Goal: Task Accomplishment & Management: Manage account settings

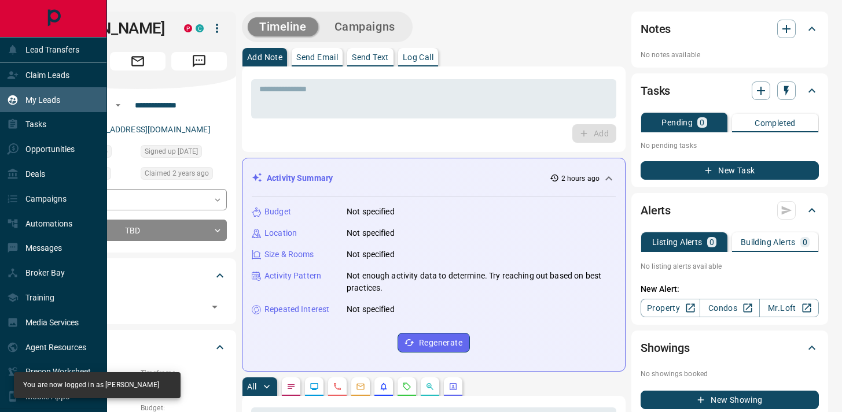
click at [19, 94] on div "My Leads" at bounding box center [33, 99] width 53 height 19
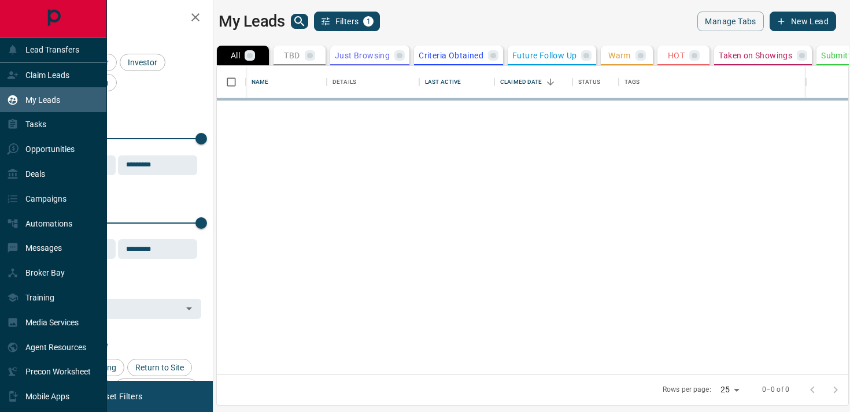
scroll to position [300, 623]
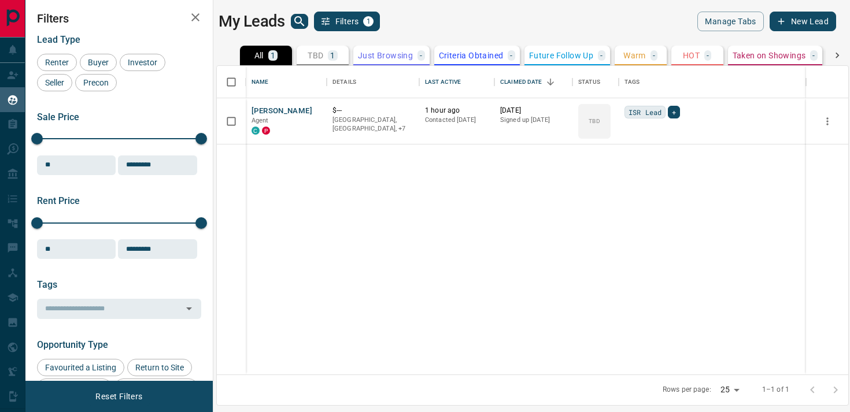
click at [385, 260] on div "[PERSON_NAME] Agent C P $--- [GEOGRAPHIC_DATA], [GEOGRAPHIC_DATA], +7 1 hour ag…" at bounding box center [533, 236] width 632 height 276
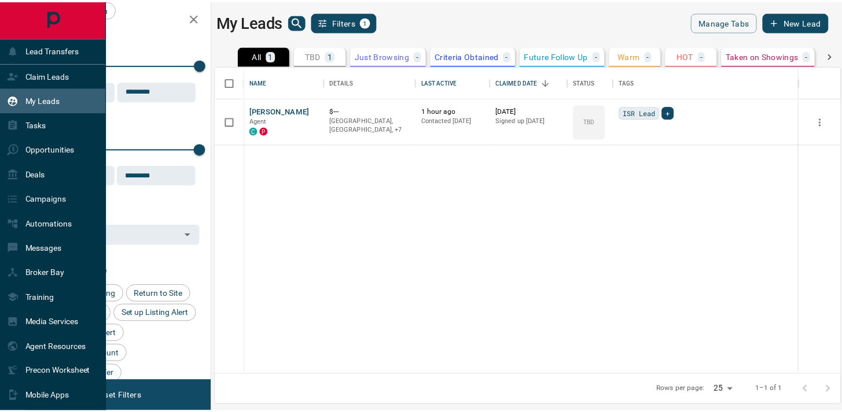
scroll to position [0, 0]
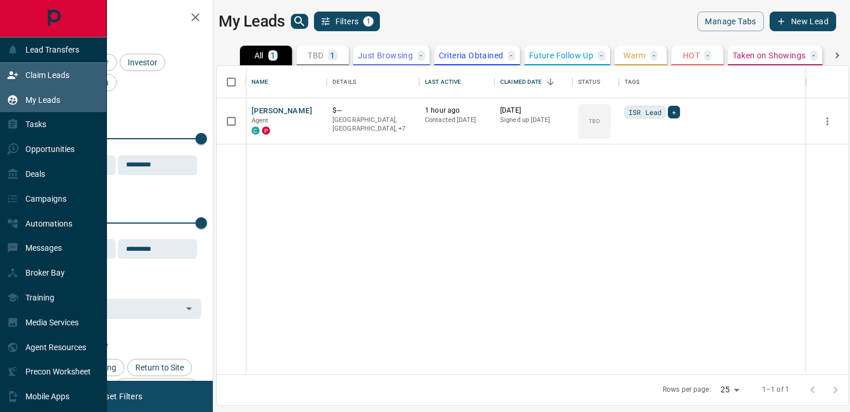
click at [43, 72] on p "Claim Leads" at bounding box center [47, 75] width 44 height 9
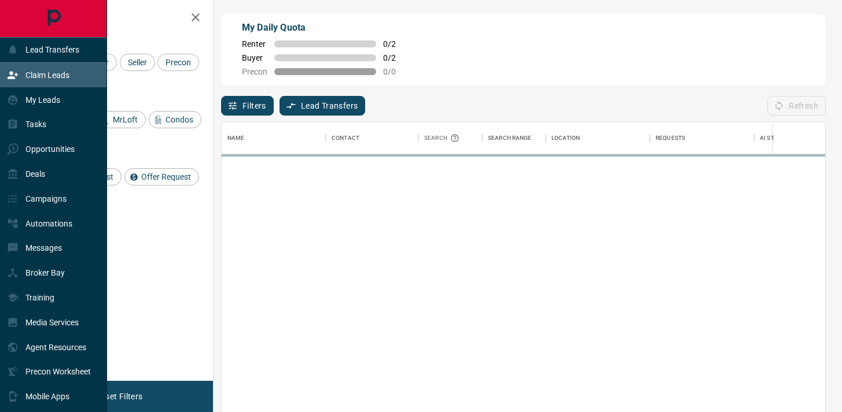
scroll to position [302, 595]
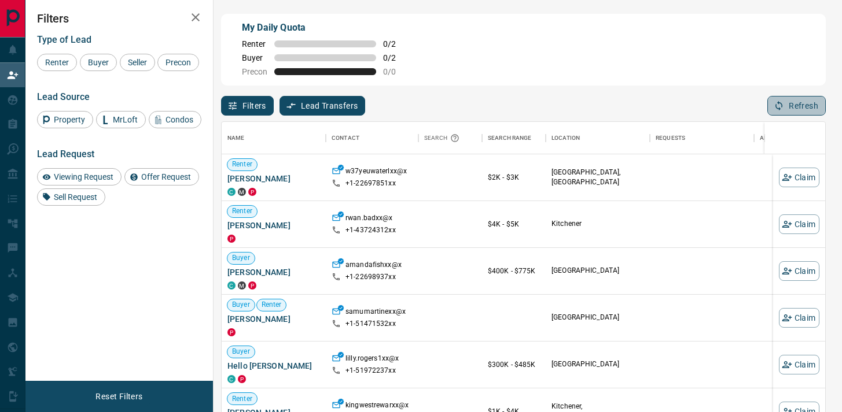
click at [787, 108] on button "Refresh" at bounding box center [796, 106] width 58 height 20
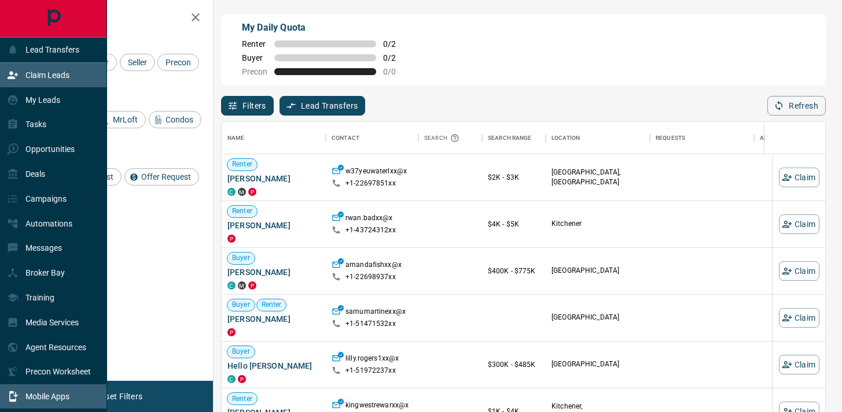
scroll to position [47, 0]
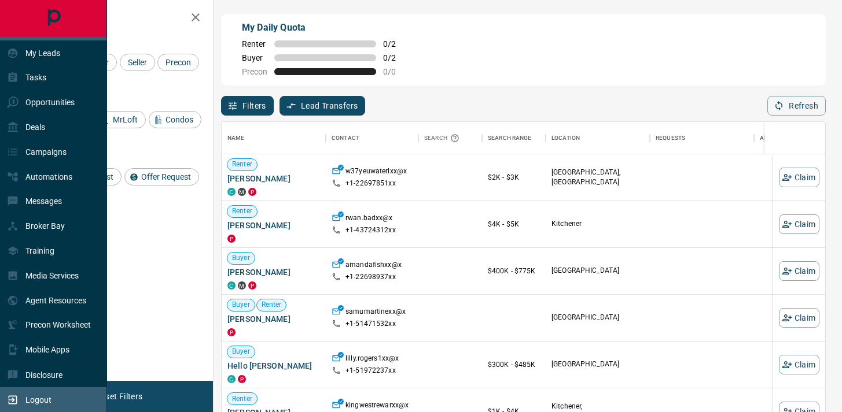
click at [36, 400] on p "Logout" at bounding box center [38, 400] width 26 height 9
